Goal: Check status: Check status

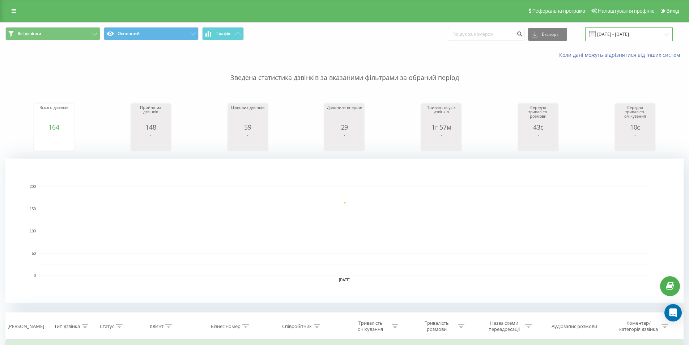
click at [608, 33] on input "[DATE] - [DATE]" at bounding box center [630, 34] width 88 height 14
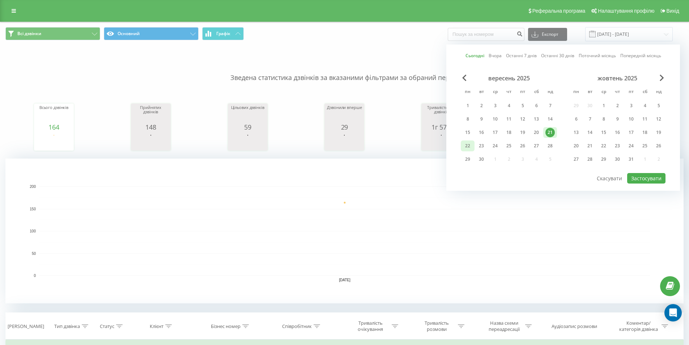
click at [468, 148] on div "22" at bounding box center [467, 145] width 9 height 9
click at [646, 180] on button "Застосувати" at bounding box center [647, 178] width 38 height 10
type input "[DATE] - [DATE]"
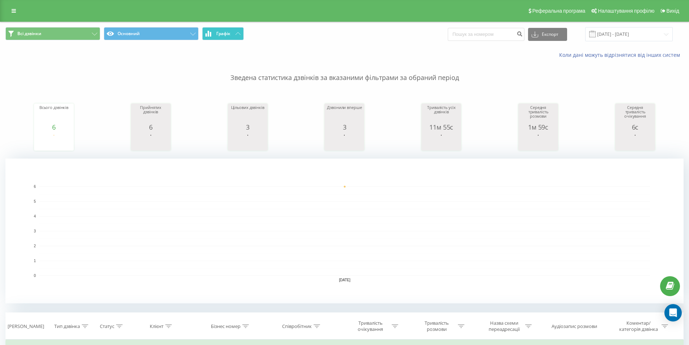
click at [237, 33] on icon at bounding box center [238, 33] width 5 height 3
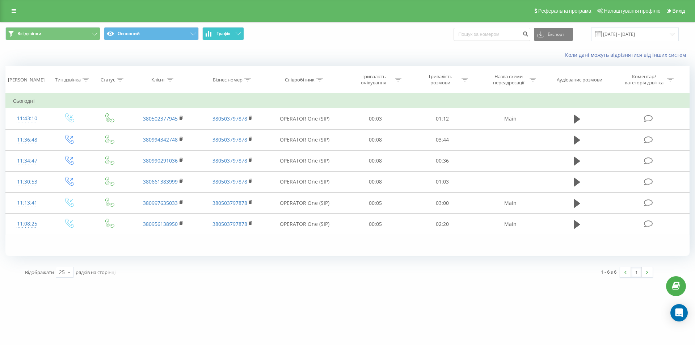
click at [237, 33] on icon at bounding box center [238, 33] width 5 height 3
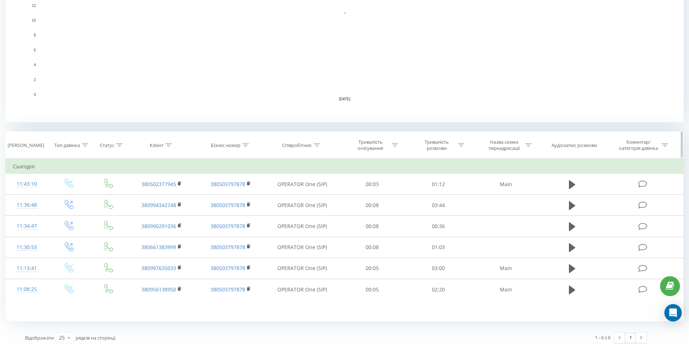
scroll to position [185, 0]
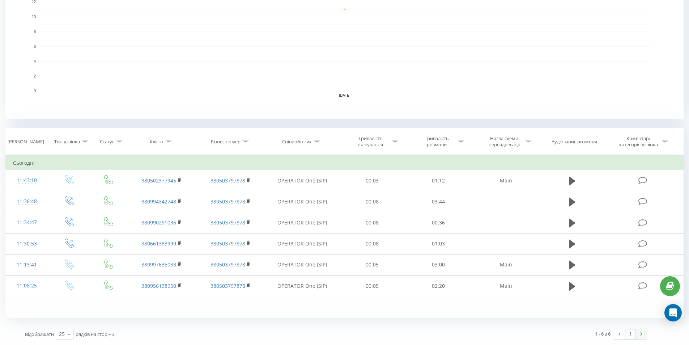
click at [642, 332] on img at bounding box center [642, 333] width 2 height 3
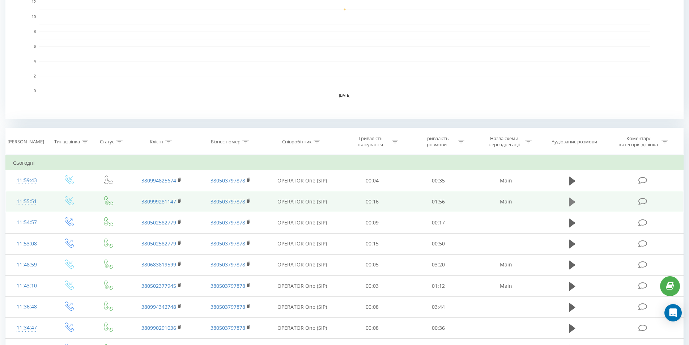
click at [573, 202] on icon at bounding box center [572, 202] width 7 height 9
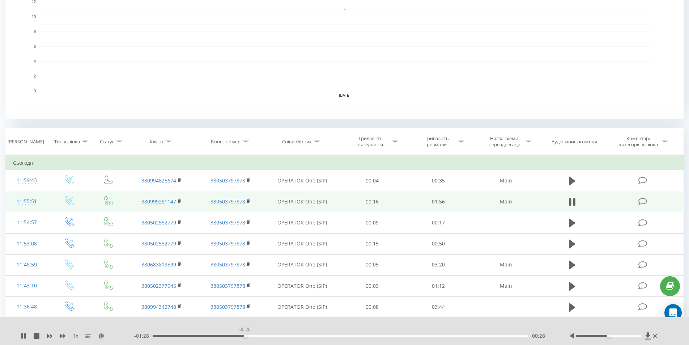
drag, startPoint x: 152, startPoint y: 336, endPoint x: 245, endPoint y: 333, distance: 92.7
click at [245, 334] on div "00:28" at bounding box center [245, 335] width 3 height 3
click at [26, 337] on icon at bounding box center [24, 336] width 1 height 6
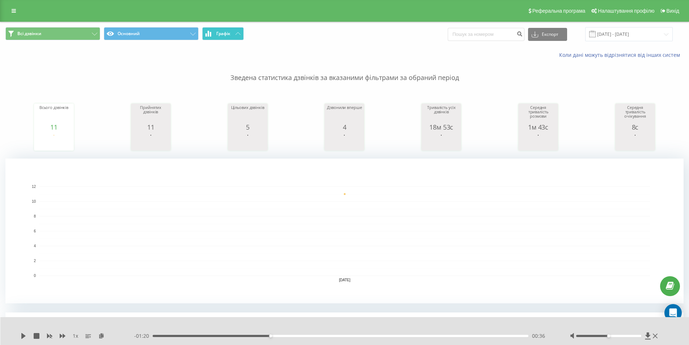
click at [229, 35] on span "Графік" at bounding box center [223, 33] width 14 height 5
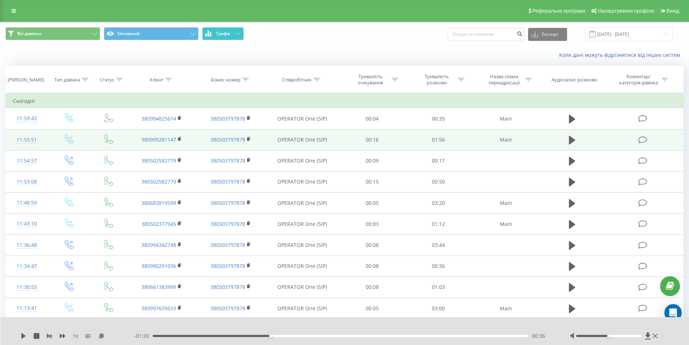
click at [229, 35] on span "Графік" at bounding box center [223, 33] width 14 height 5
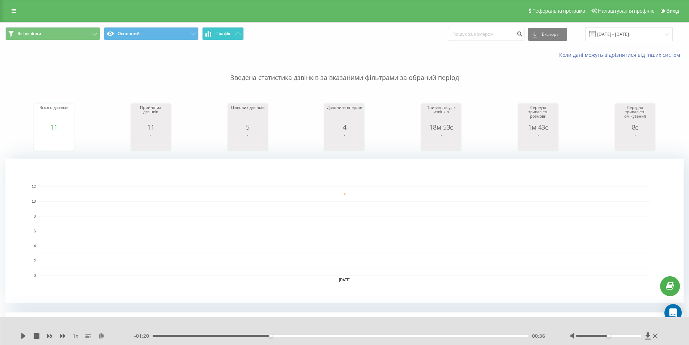
click at [234, 31] on button "Графік" at bounding box center [223, 33] width 42 height 13
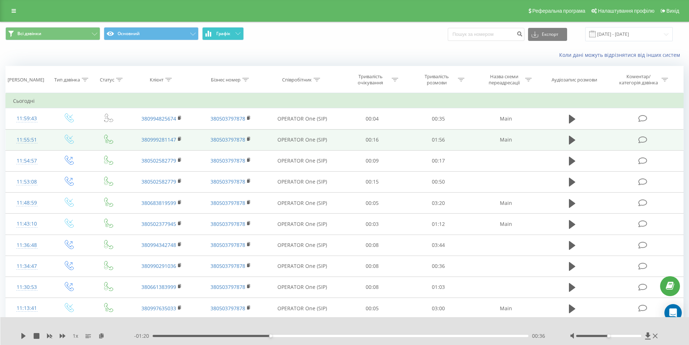
click at [234, 31] on button "Графік" at bounding box center [223, 33] width 42 height 13
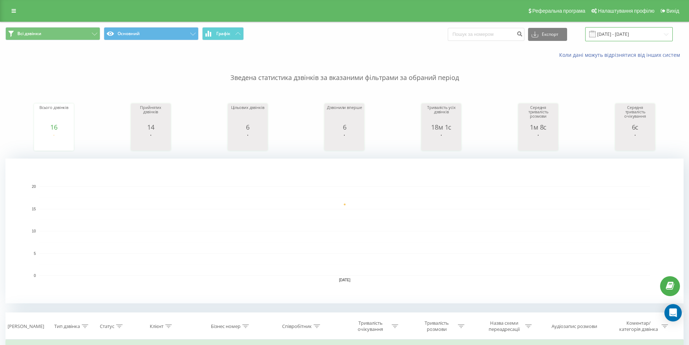
click at [633, 34] on input "27.06.2025 - 27.06.2025" at bounding box center [630, 34] width 88 height 14
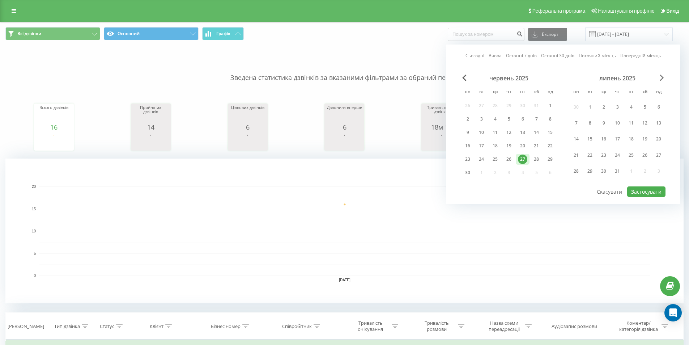
click at [663, 77] on span "Next Month" at bounding box center [662, 78] width 4 height 7
click at [579, 146] on div "22" at bounding box center [576, 145] width 9 height 9
click at [651, 177] on button "Застосувати" at bounding box center [647, 178] width 38 height 10
type input "[DATE] - [DATE]"
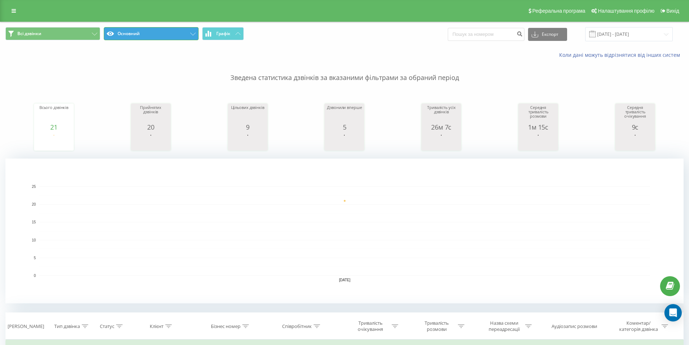
click at [140, 36] on button "Основний" at bounding box center [151, 33] width 95 height 13
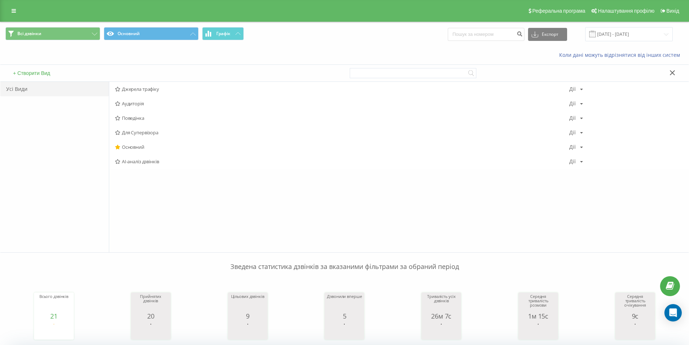
click at [133, 163] on span "AI-аналіз дзвінків" at bounding box center [342, 161] width 455 height 5
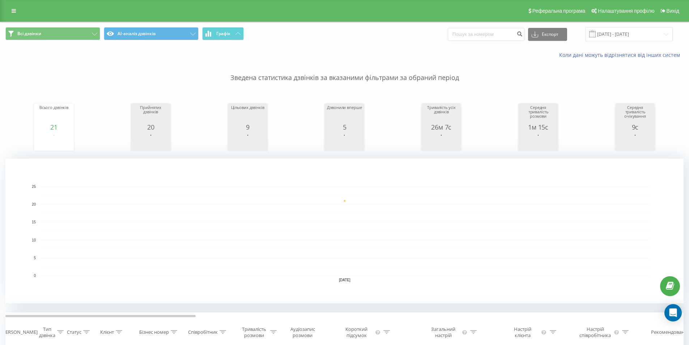
click at [249, 35] on span "Всі дзвінки AI-аналіз дзвінків Графік" at bounding box center [172, 34] width 334 height 14
click at [237, 35] on button "Графік" at bounding box center [223, 33] width 42 height 13
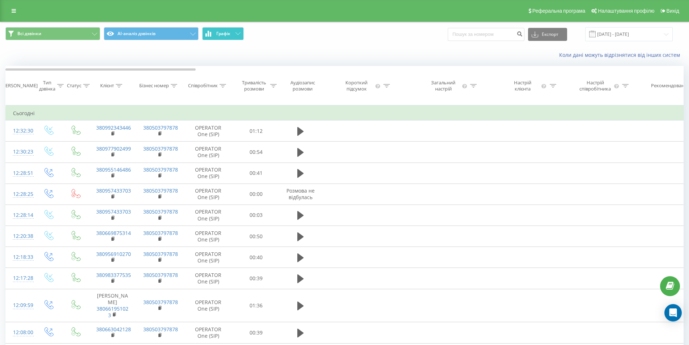
click at [237, 35] on button "Графік" at bounding box center [223, 33] width 42 height 13
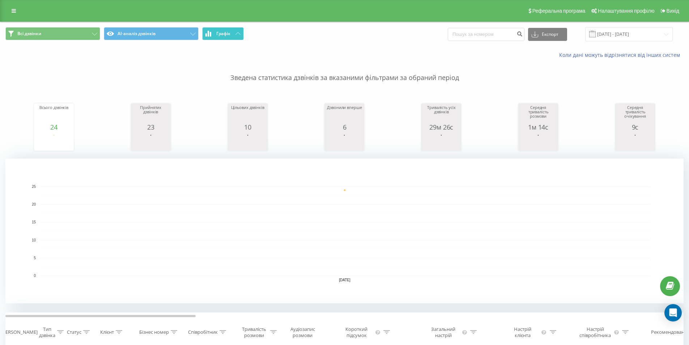
click at [239, 37] on button "Графік" at bounding box center [223, 33] width 42 height 13
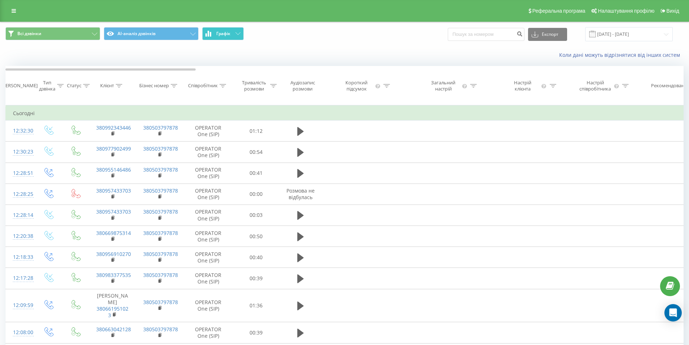
click at [239, 37] on button "Графік" at bounding box center [223, 33] width 42 height 13
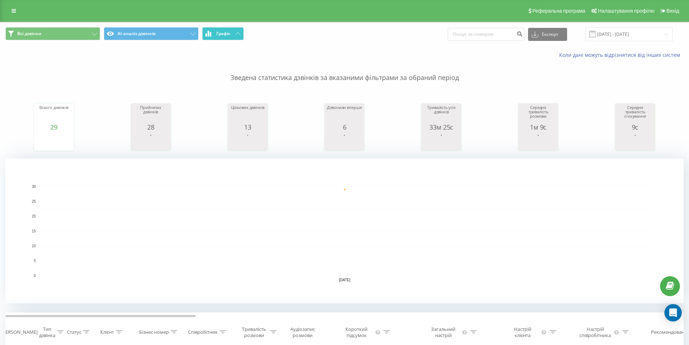
click at [221, 36] on span "Графік" at bounding box center [223, 33] width 14 height 5
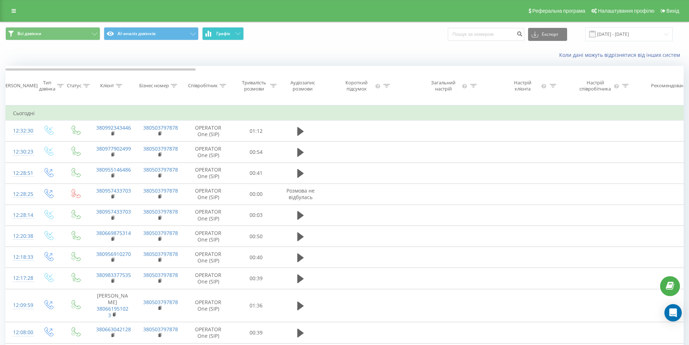
click at [221, 36] on span "Графік" at bounding box center [223, 33] width 14 height 5
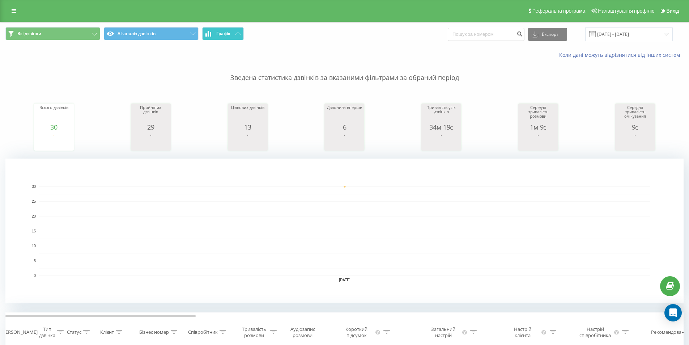
click at [209, 35] on icon at bounding box center [208, 34] width 1 height 6
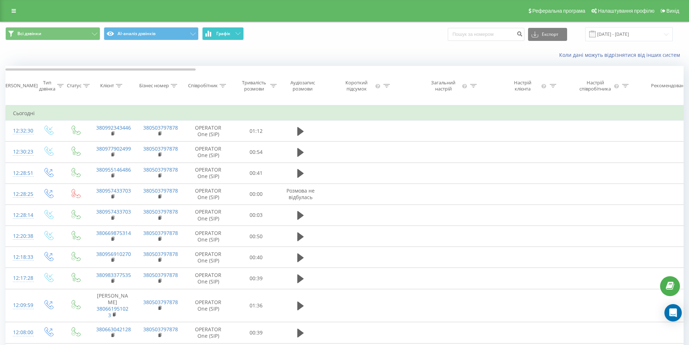
click at [209, 35] on icon at bounding box center [208, 34] width 1 height 6
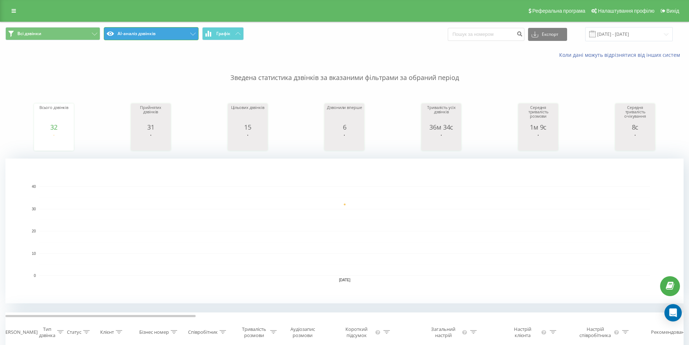
click at [173, 31] on button "AI-аналіз дзвінків" at bounding box center [151, 33] width 95 height 13
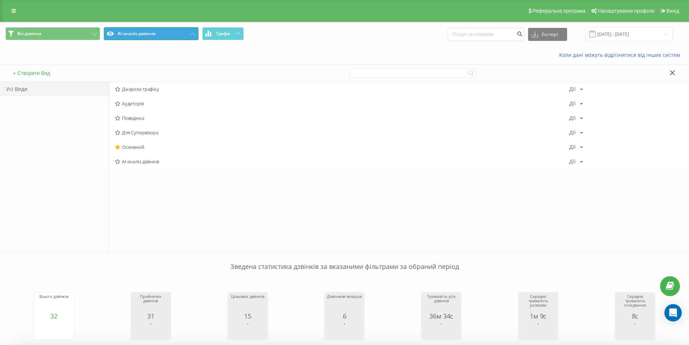
click at [173, 31] on button "AI-аналіз дзвінків" at bounding box center [151, 33] width 95 height 13
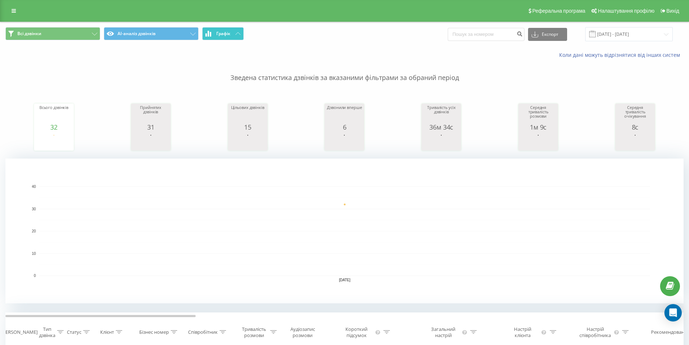
click at [224, 36] on span "Графік" at bounding box center [223, 33] width 14 height 5
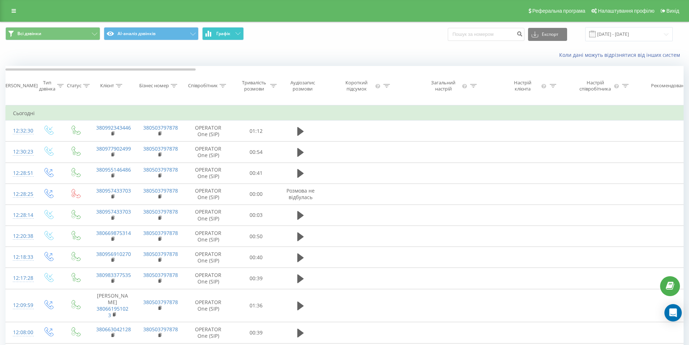
click at [225, 36] on span "Графік" at bounding box center [223, 33] width 14 height 5
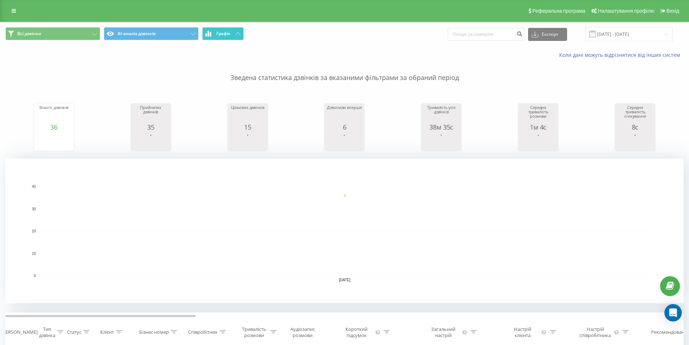
drag, startPoint x: 241, startPoint y: 38, endPoint x: 231, endPoint y: 34, distance: 10.9
click at [241, 38] on button "Графік" at bounding box center [223, 33] width 42 height 13
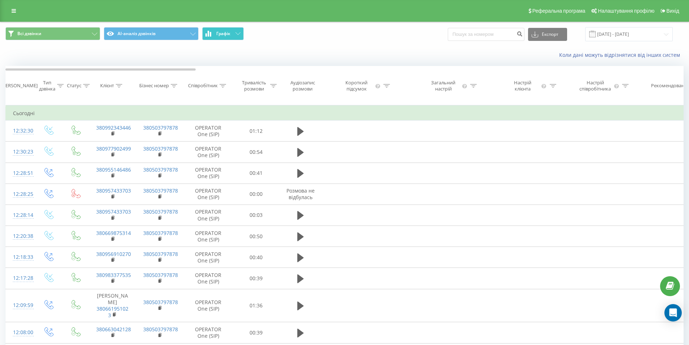
click at [231, 34] on span "Графік" at bounding box center [223, 33] width 14 height 5
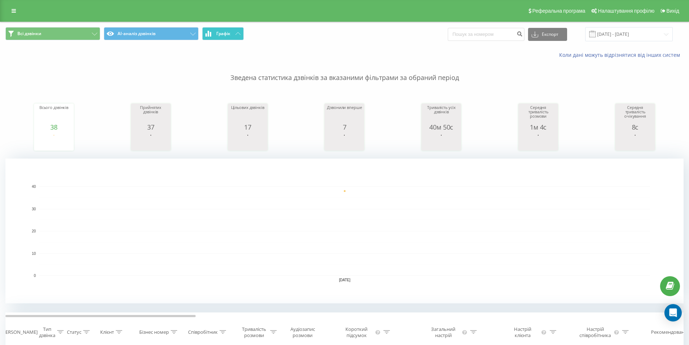
click at [224, 34] on span "Графік" at bounding box center [223, 33] width 14 height 5
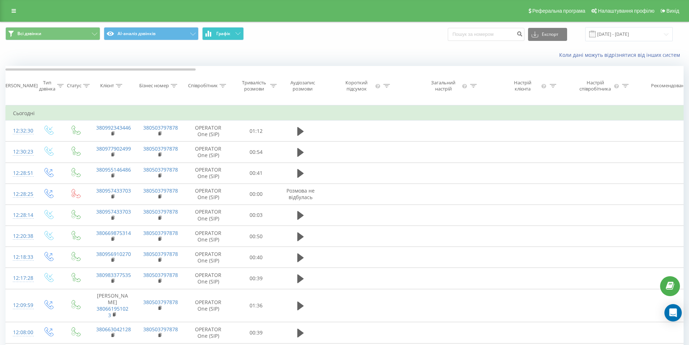
click at [224, 34] on span "Графік" at bounding box center [223, 33] width 14 height 5
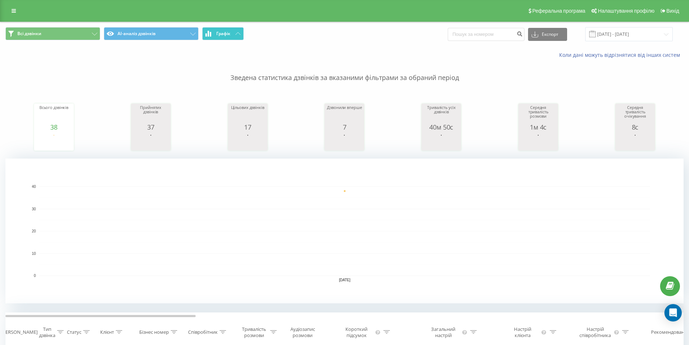
click at [218, 37] on button "Графік" at bounding box center [223, 33] width 42 height 13
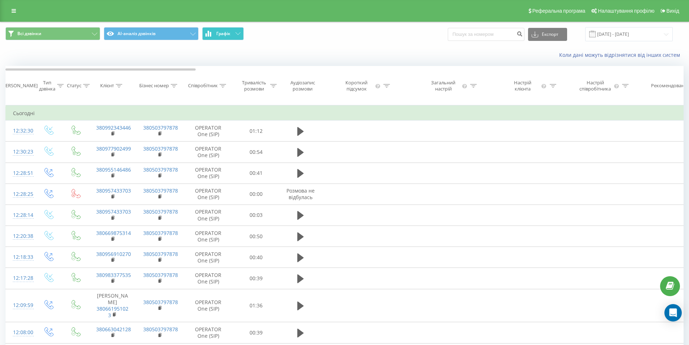
click at [218, 37] on button "Графік" at bounding box center [223, 33] width 42 height 13
